Goal: Find contact information: Find contact information

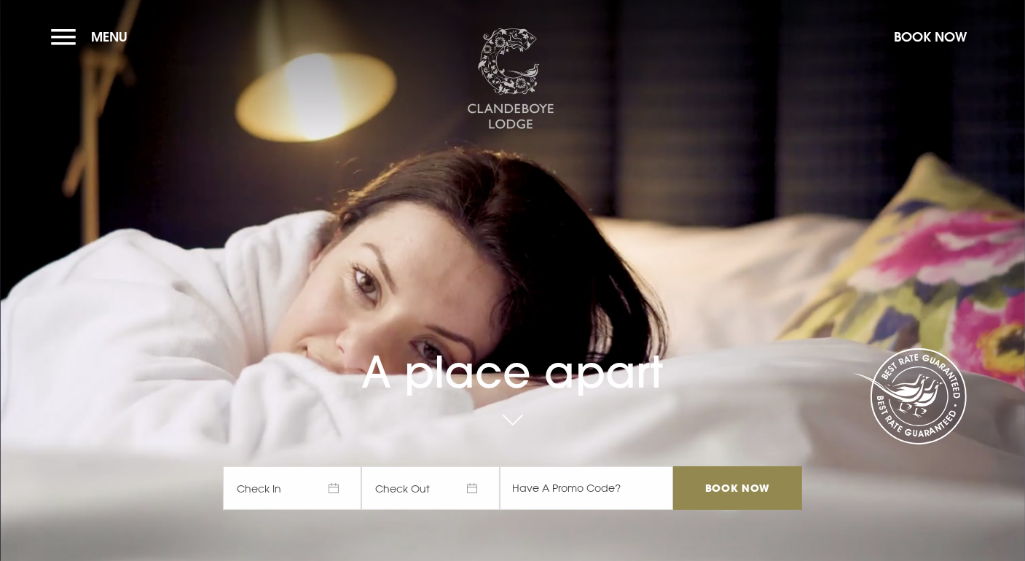
click at [524, 111] on img at bounding box center [510, 79] width 87 height 102
click at [108, 34] on span "Menu" at bounding box center [109, 36] width 36 height 17
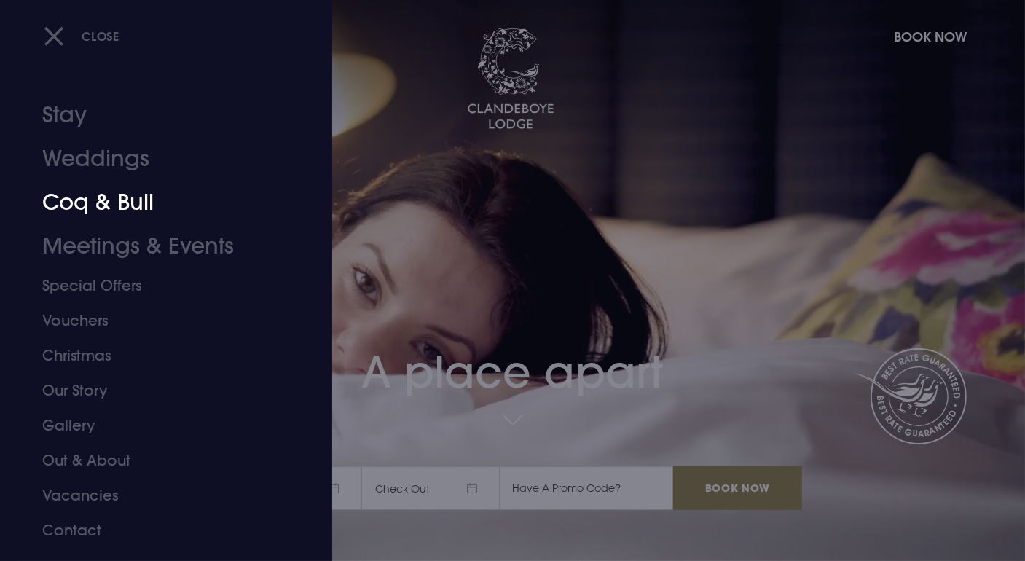
click at [137, 194] on link "Coq & Bull" at bounding box center [157, 203] width 230 height 44
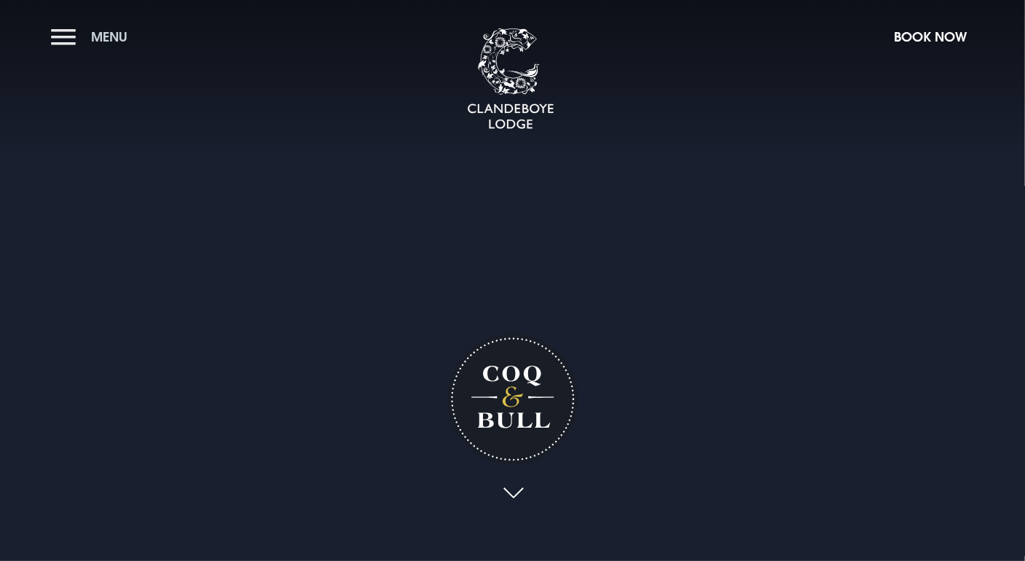
click at [69, 32] on button "Menu" at bounding box center [93, 36] width 84 height 31
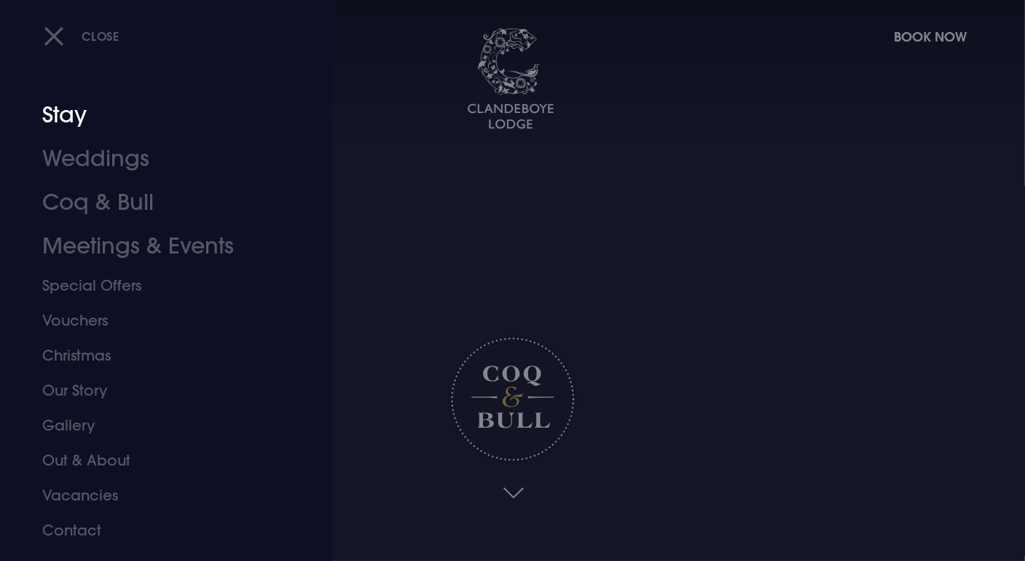
click at [67, 114] on link "Stay" at bounding box center [157, 115] width 230 height 44
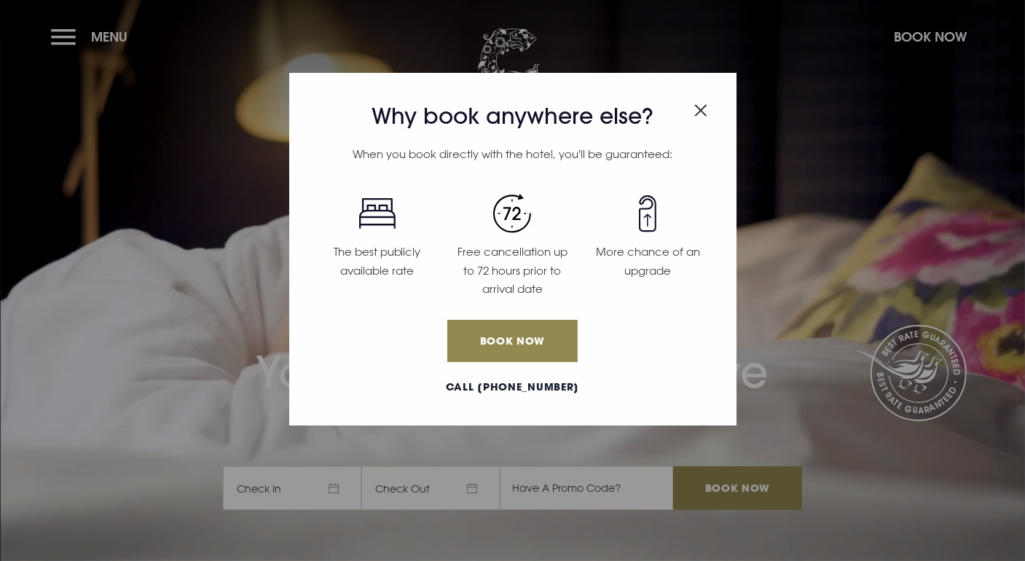
click at [57, 33] on div "Why book anywhere else? When you book directly with the hotel, you'll be guaran…" at bounding box center [512, 280] width 1025 height 561
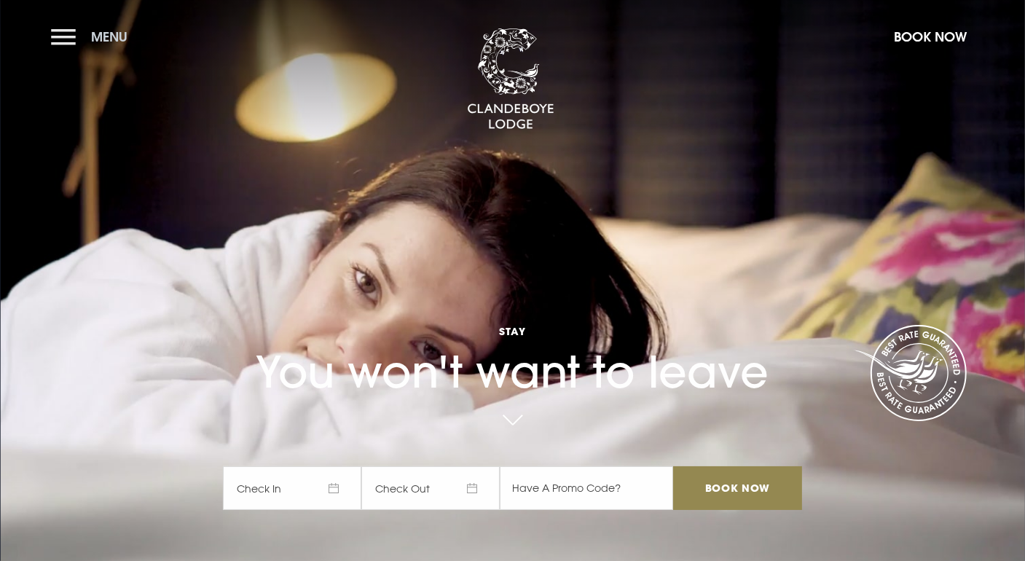
click at [72, 41] on button "Menu" at bounding box center [93, 36] width 84 height 31
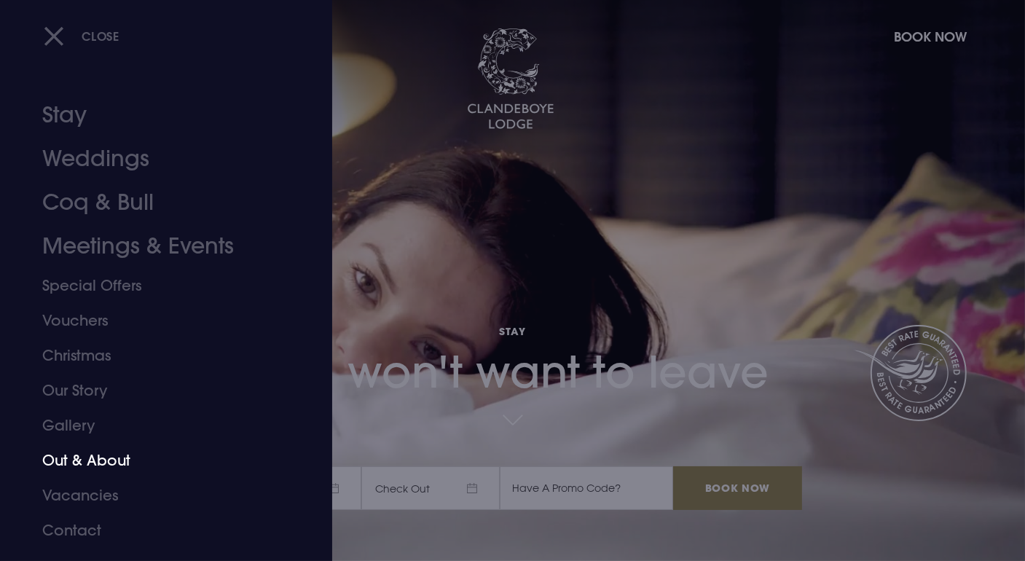
click at [79, 464] on link "Out & About" at bounding box center [157, 460] width 230 height 35
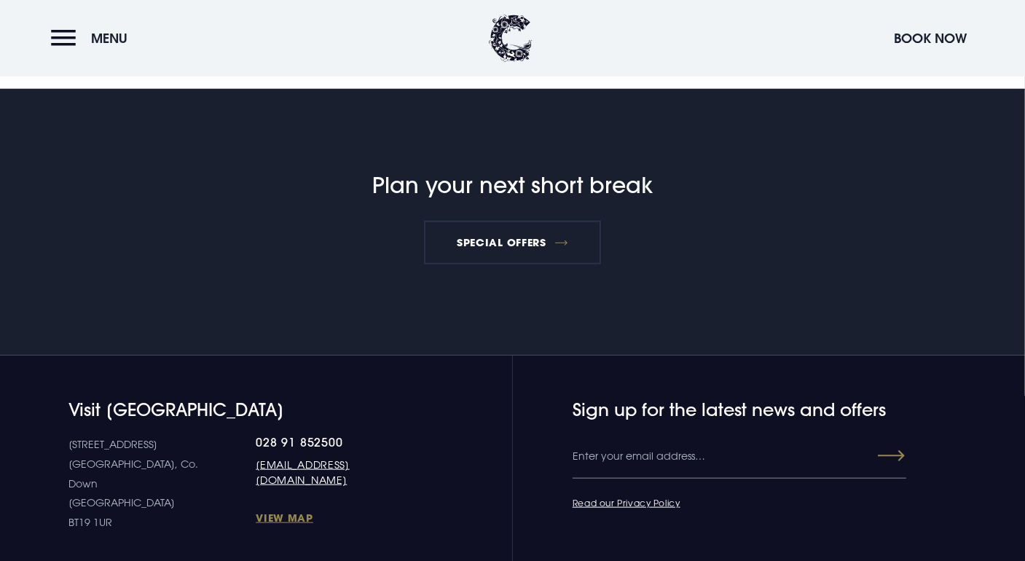
scroll to position [1273, 0]
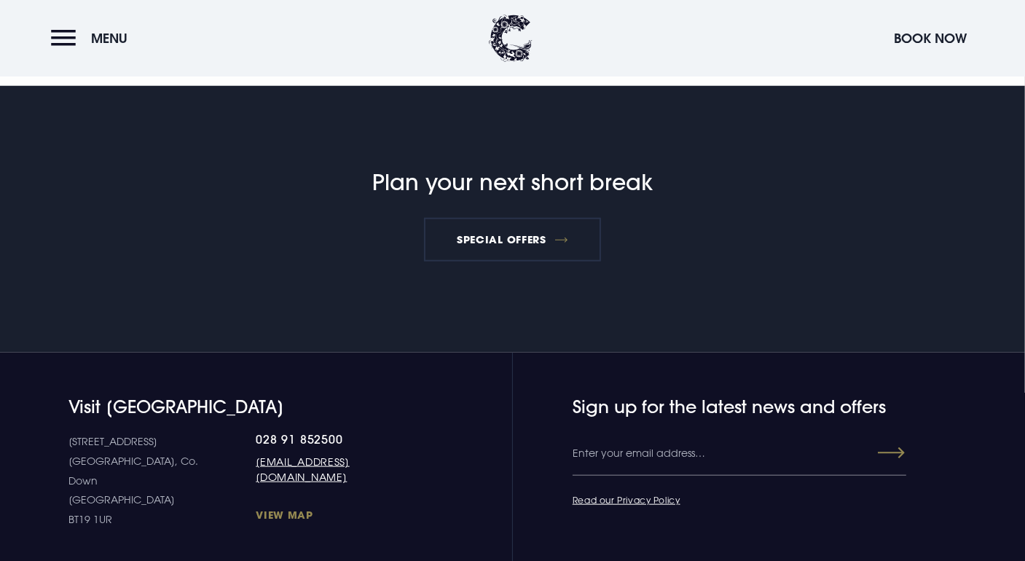
click at [256, 508] on link "View Map" at bounding box center [338, 515] width 164 height 14
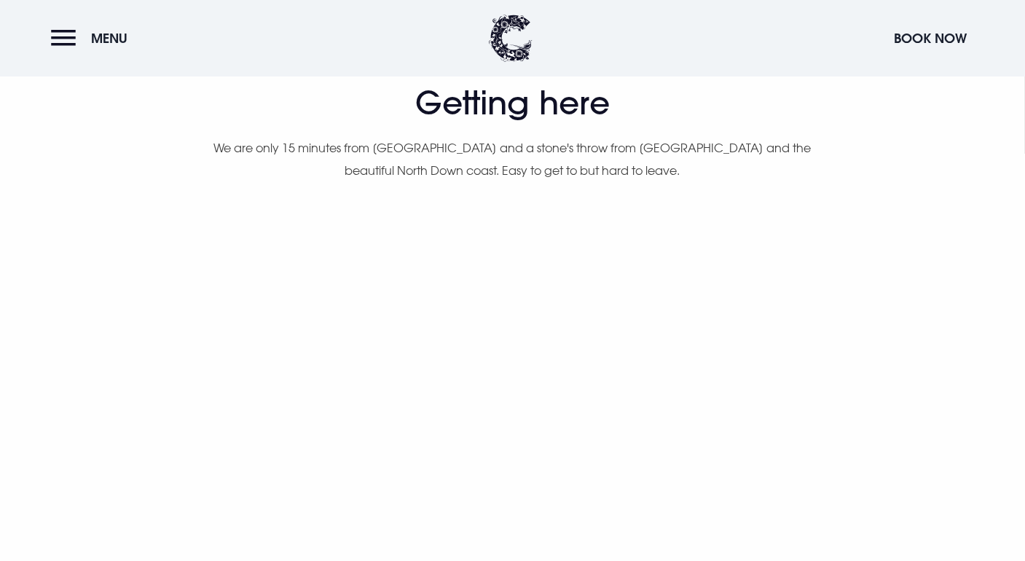
scroll to position [768, 0]
